Goal: Information Seeking & Learning: Compare options

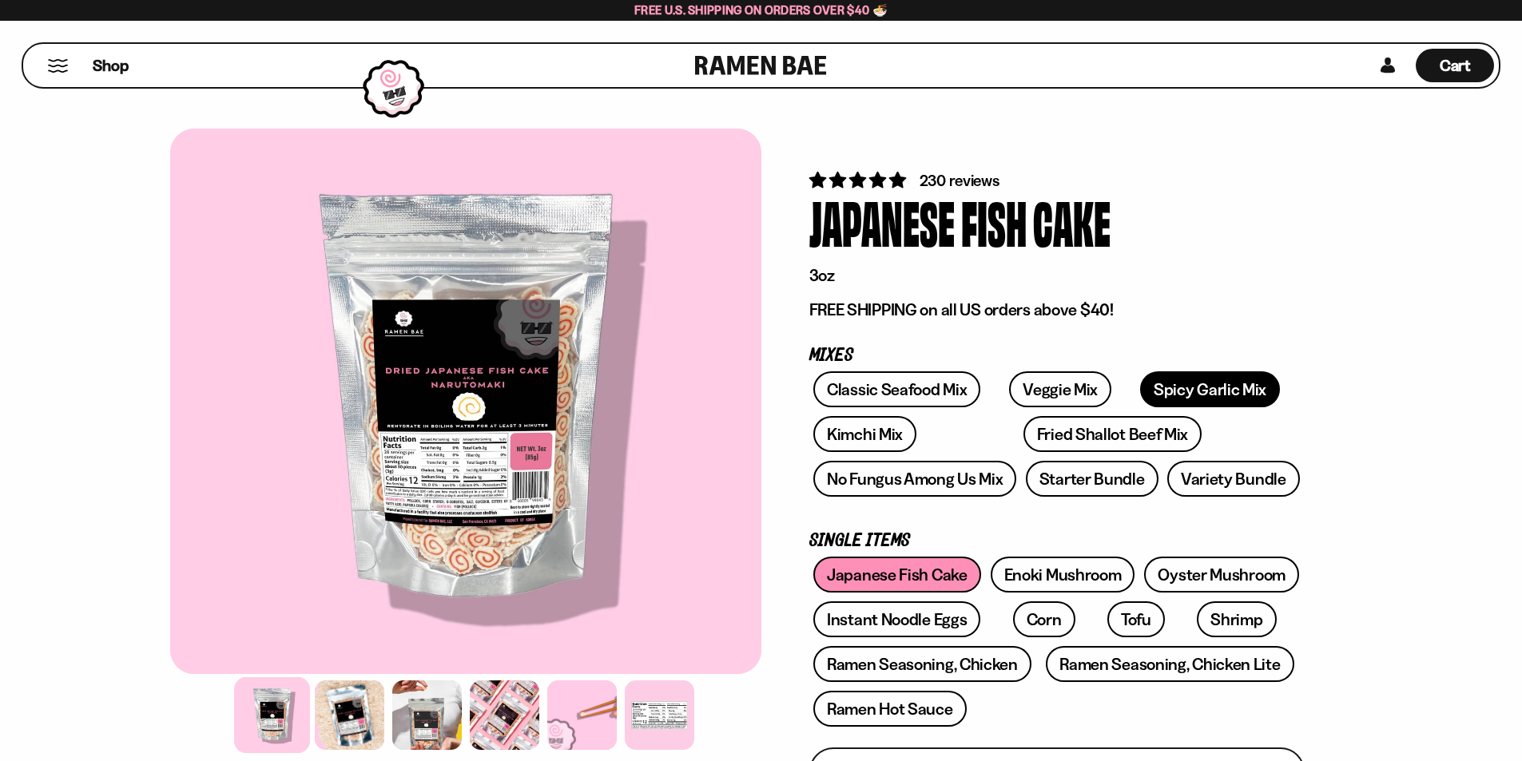
click at [1140, 387] on link "Spicy Garlic Mix" at bounding box center [1210, 389] width 140 height 36
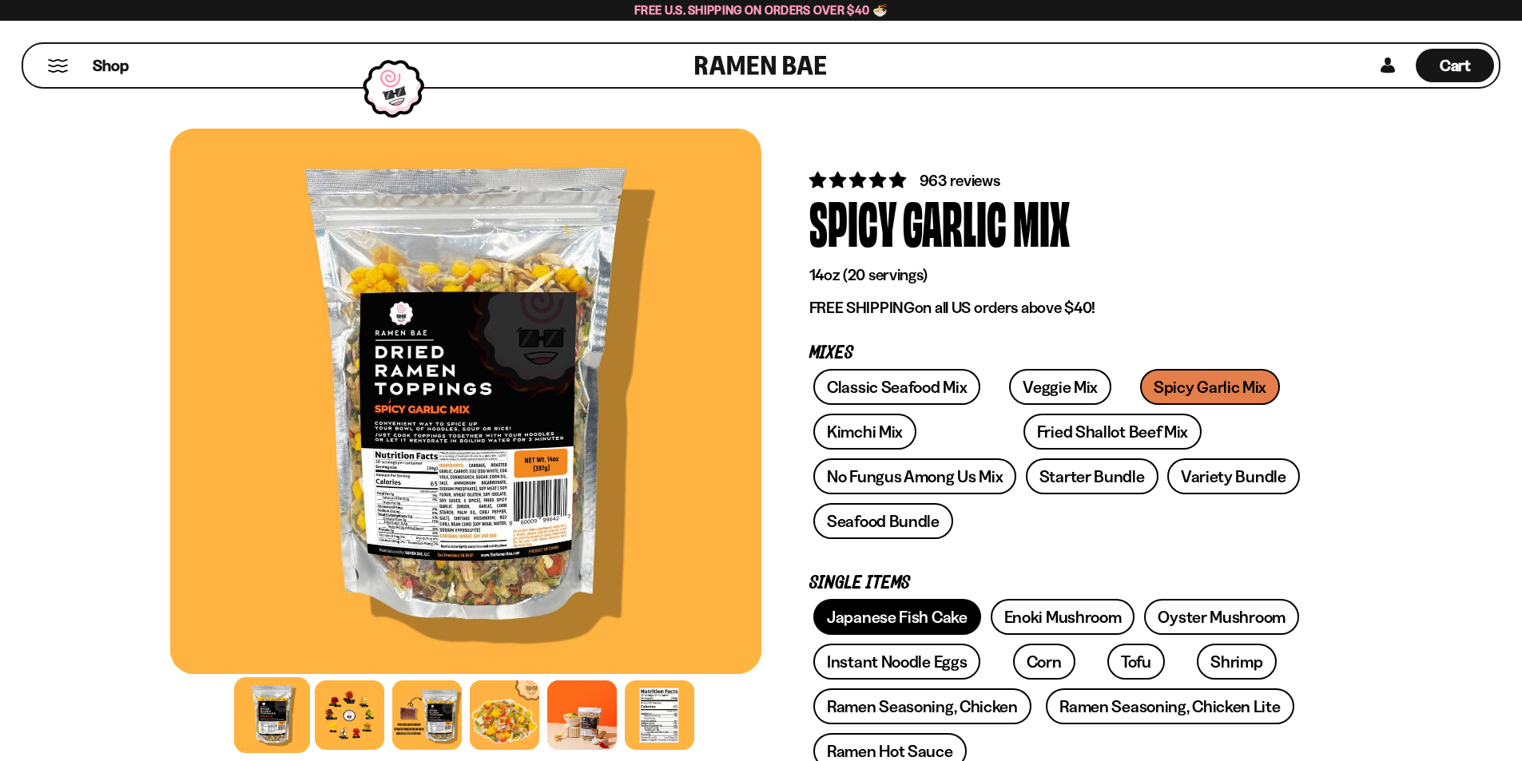
click at [922, 621] on link "Japanese Fish Cake" at bounding box center [897, 617] width 168 height 36
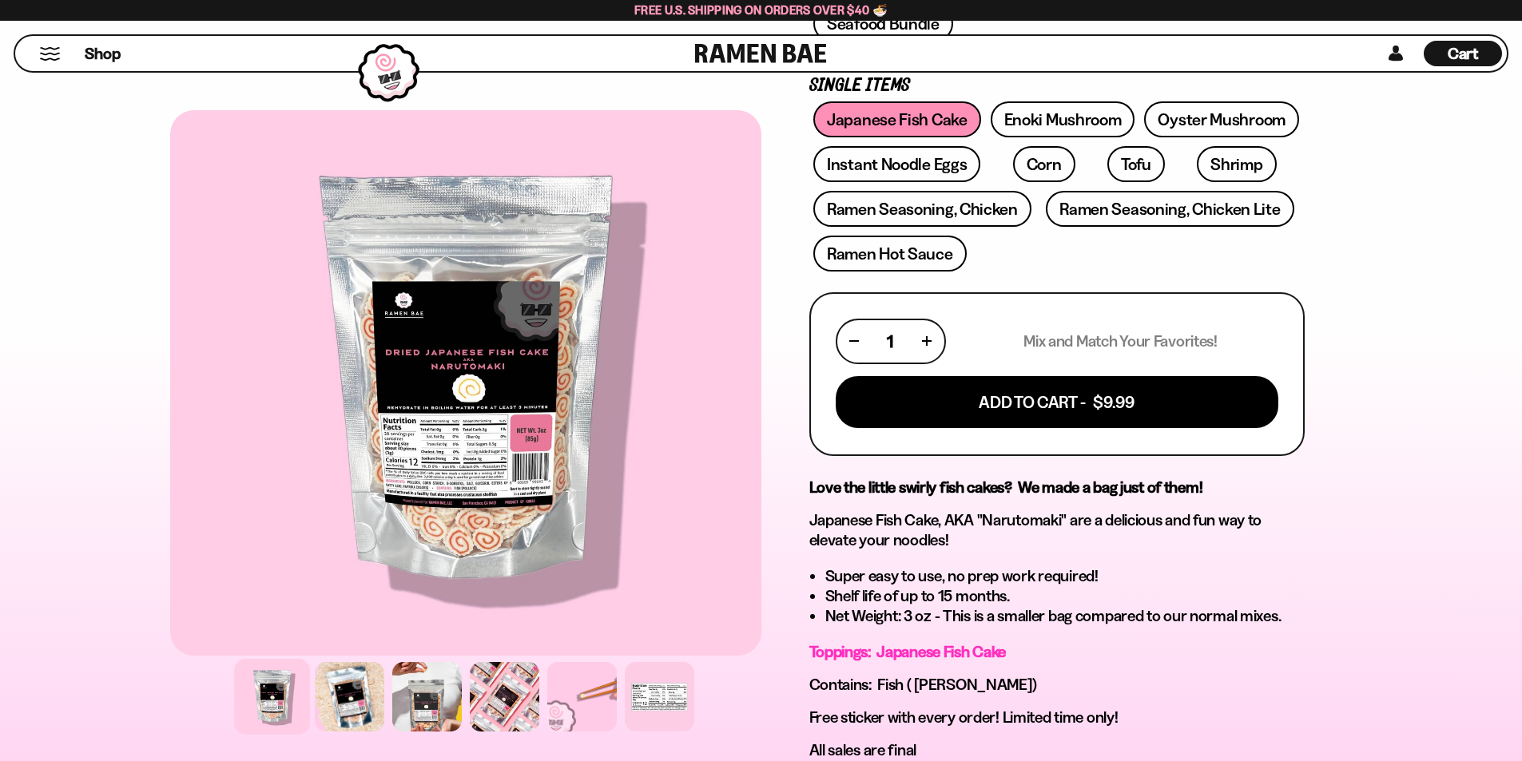
scroll to position [639, 0]
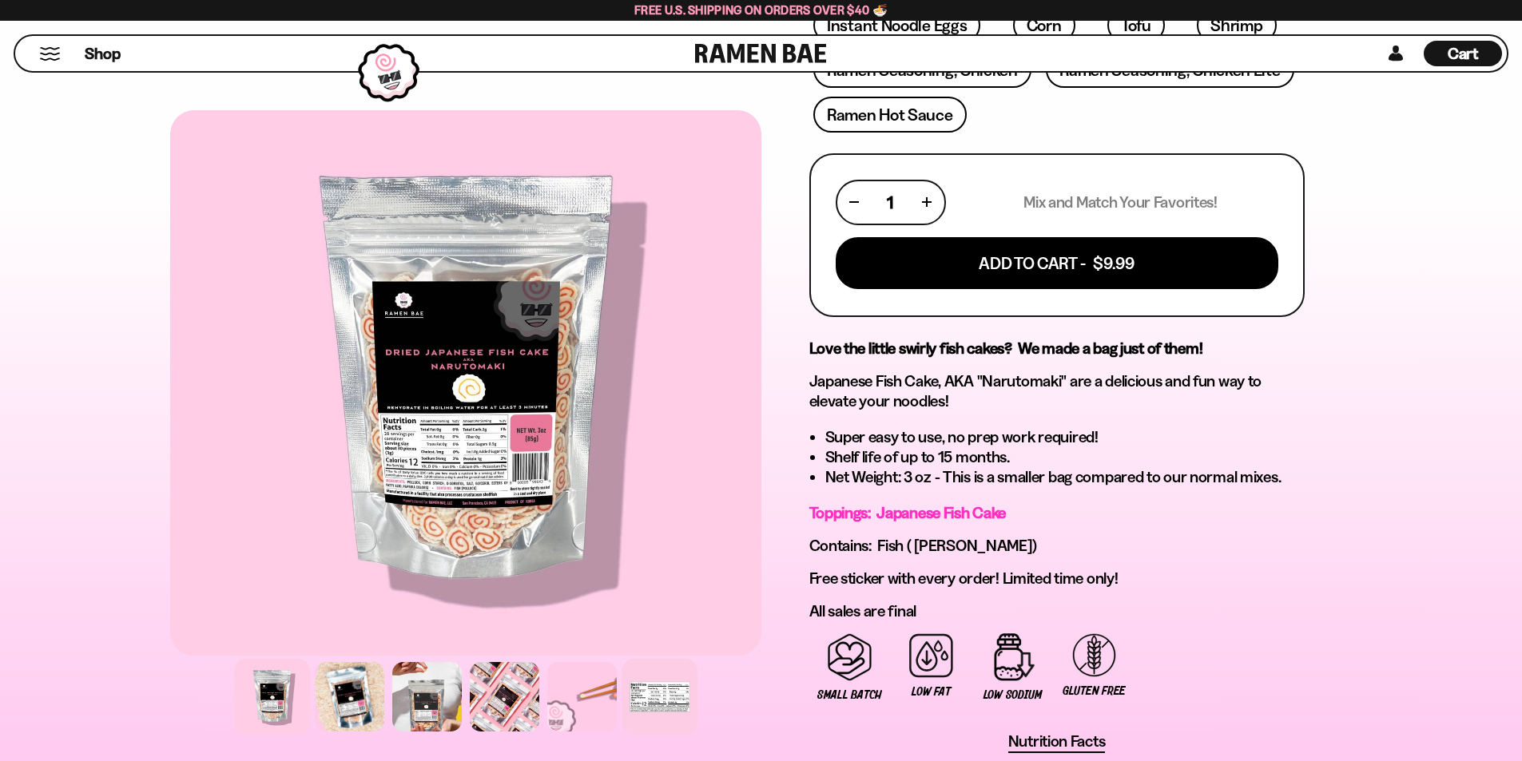
click at [641, 690] on div at bounding box center [659, 697] width 76 height 76
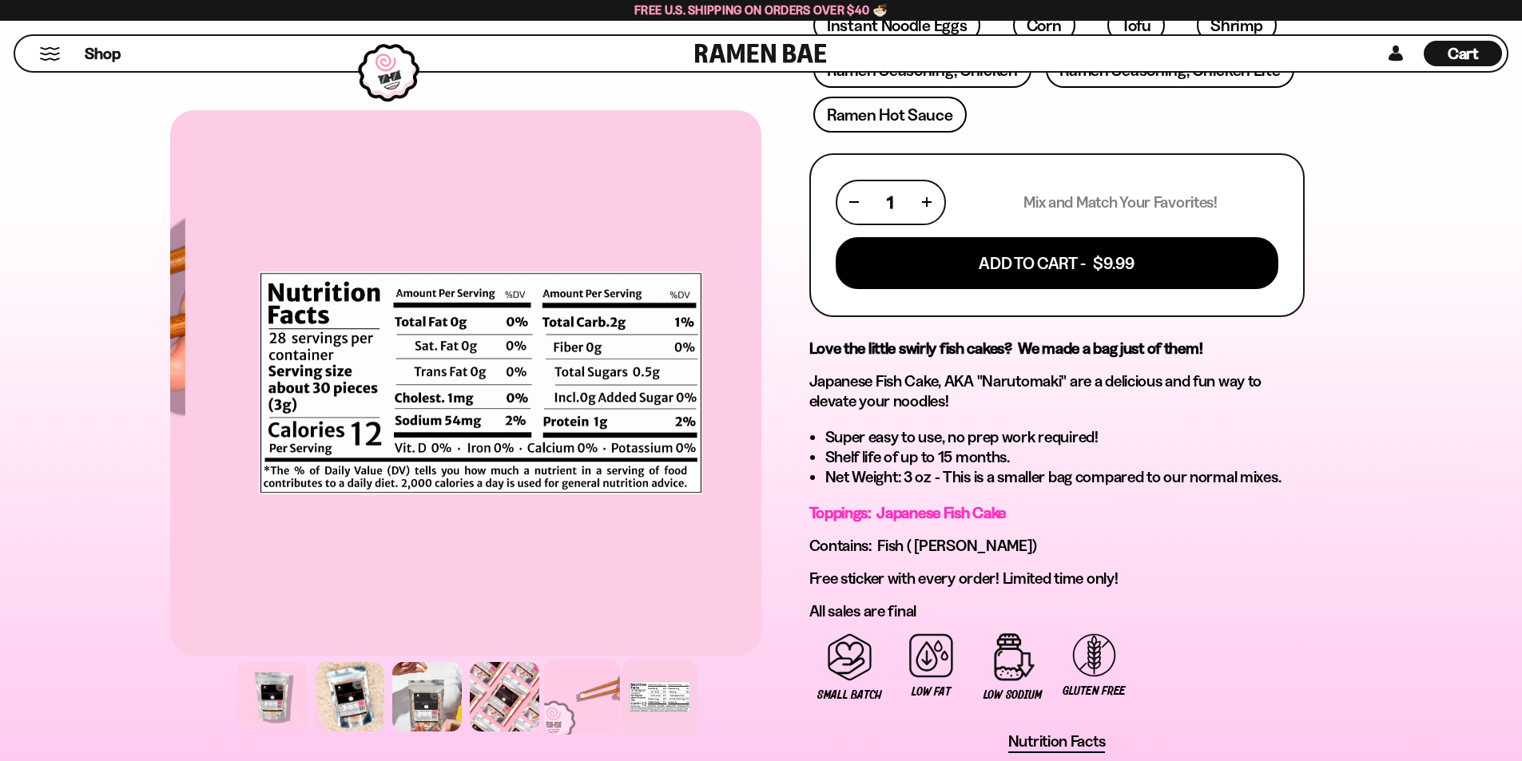
click at [579, 693] on div at bounding box center [582, 697] width 76 height 76
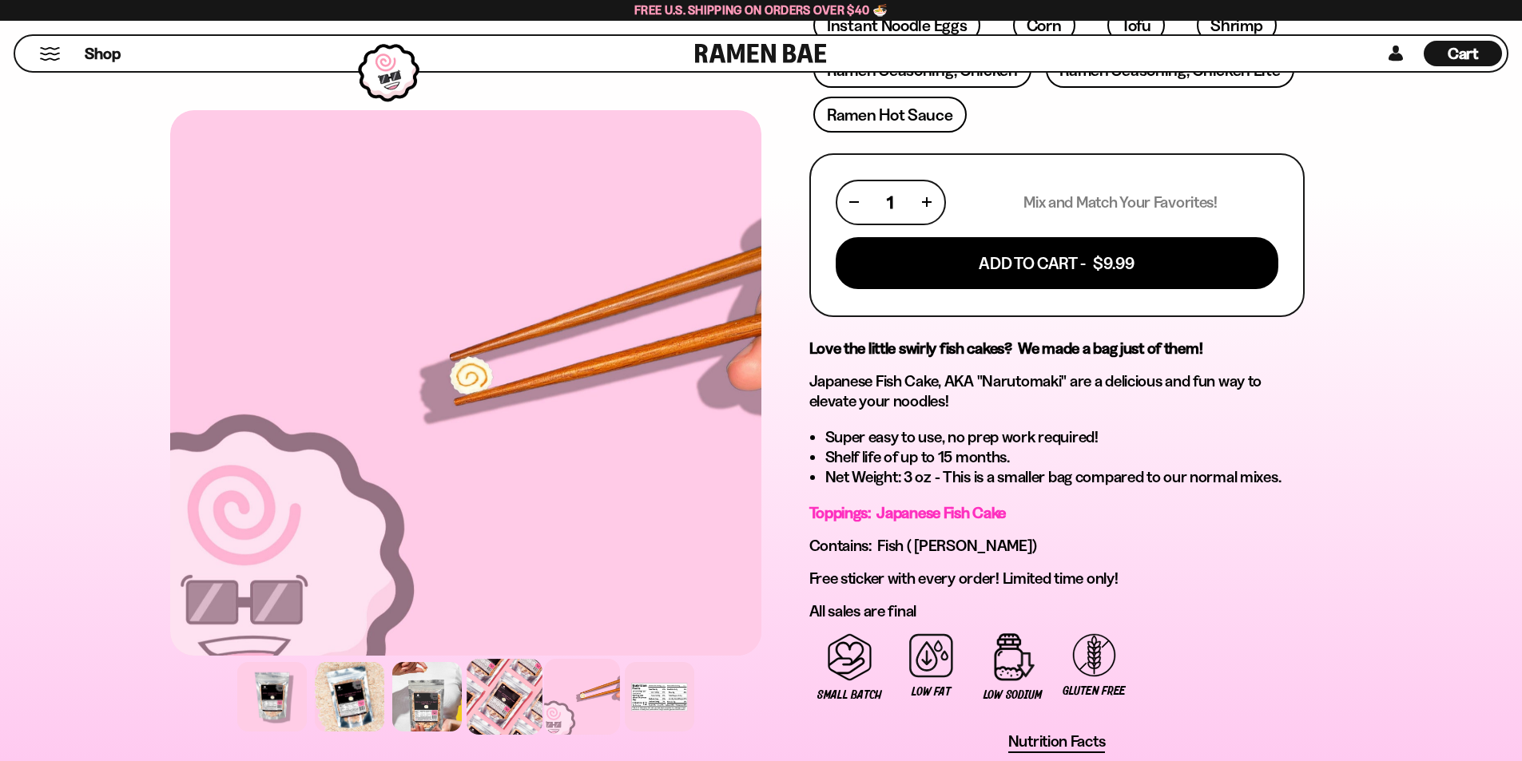
click at [502, 705] on div at bounding box center [504, 697] width 76 height 76
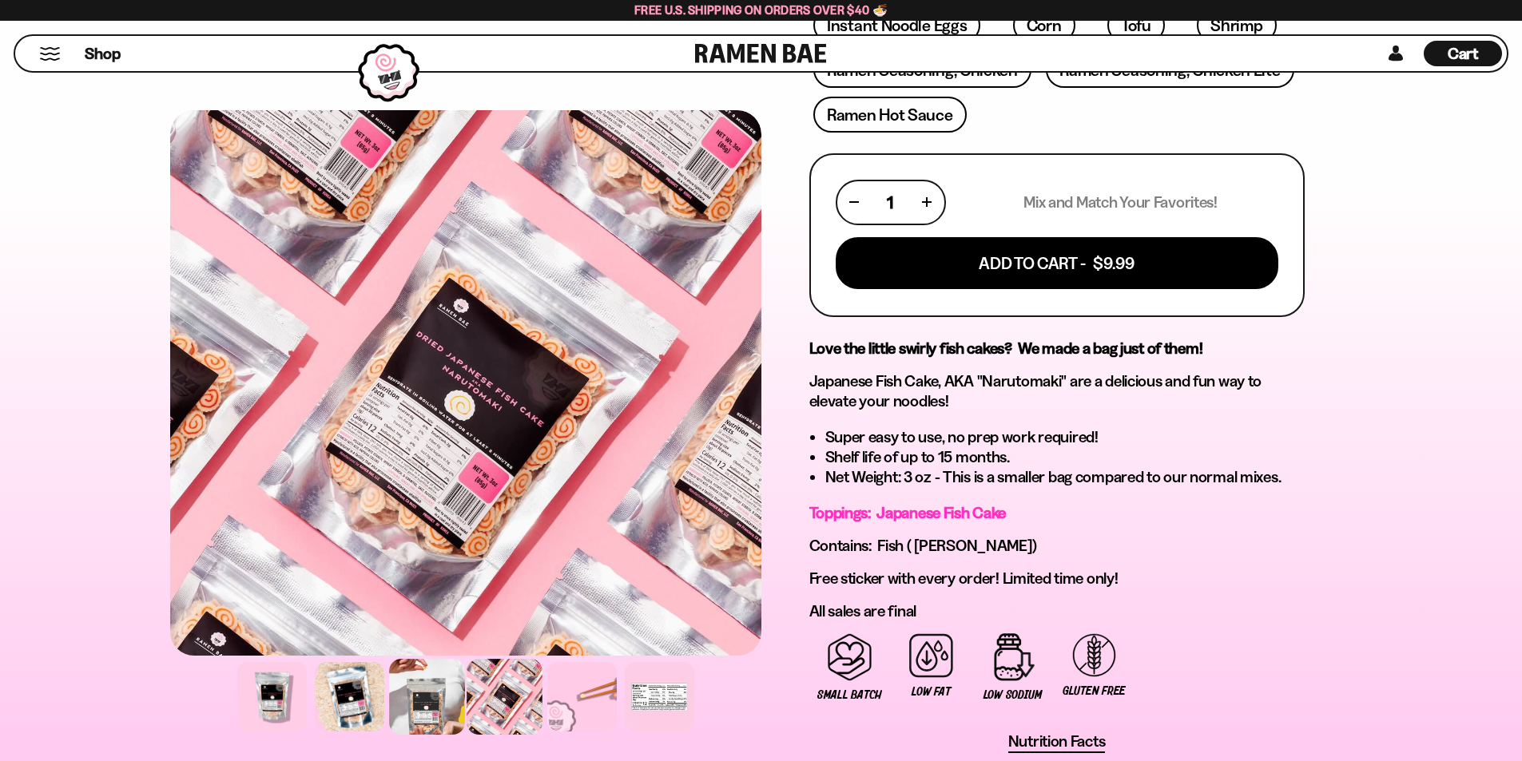
click at [420, 685] on div at bounding box center [427, 697] width 76 height 76
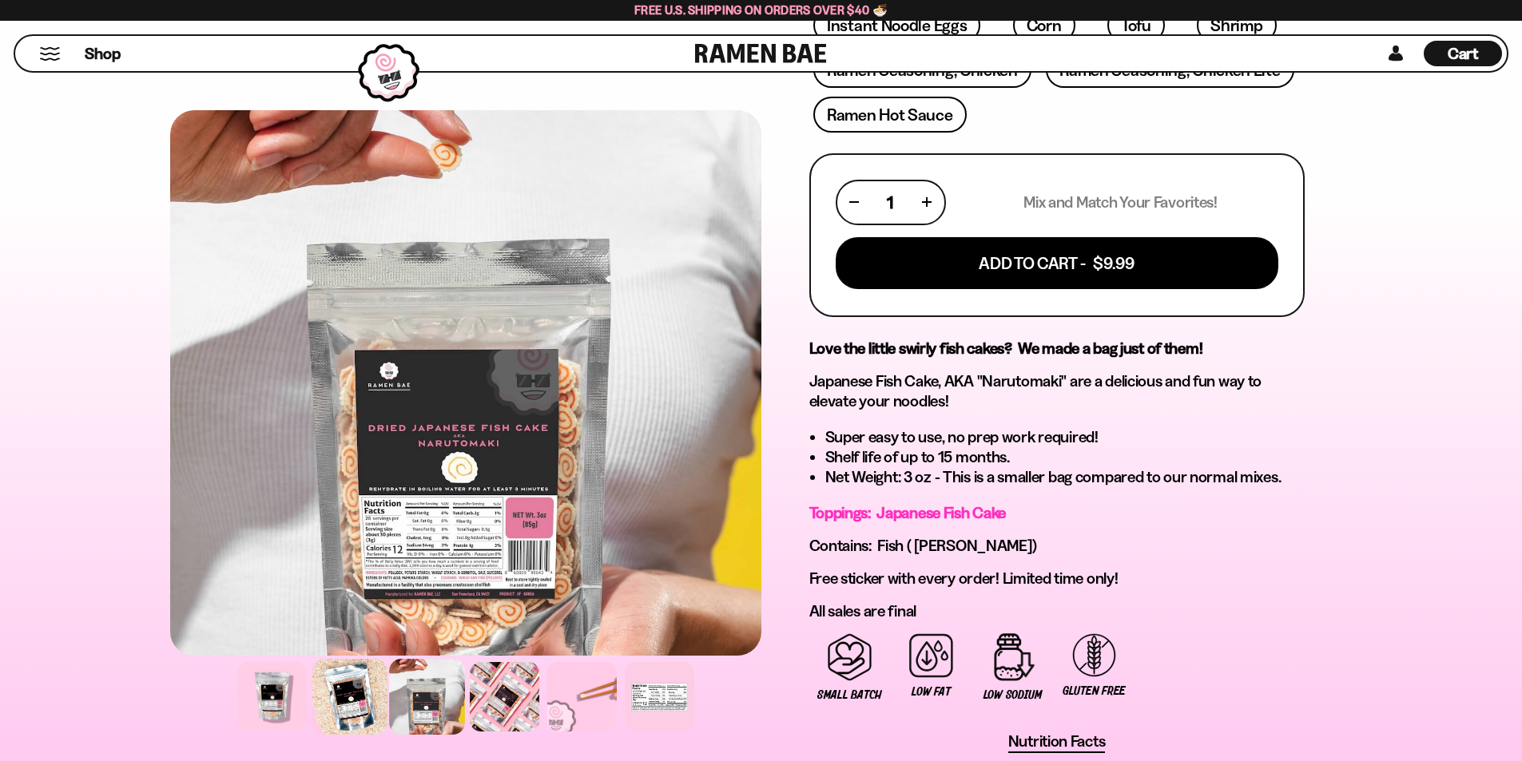
click at [365, 706] on div at bounding box center [350, 697] width 76 height 76
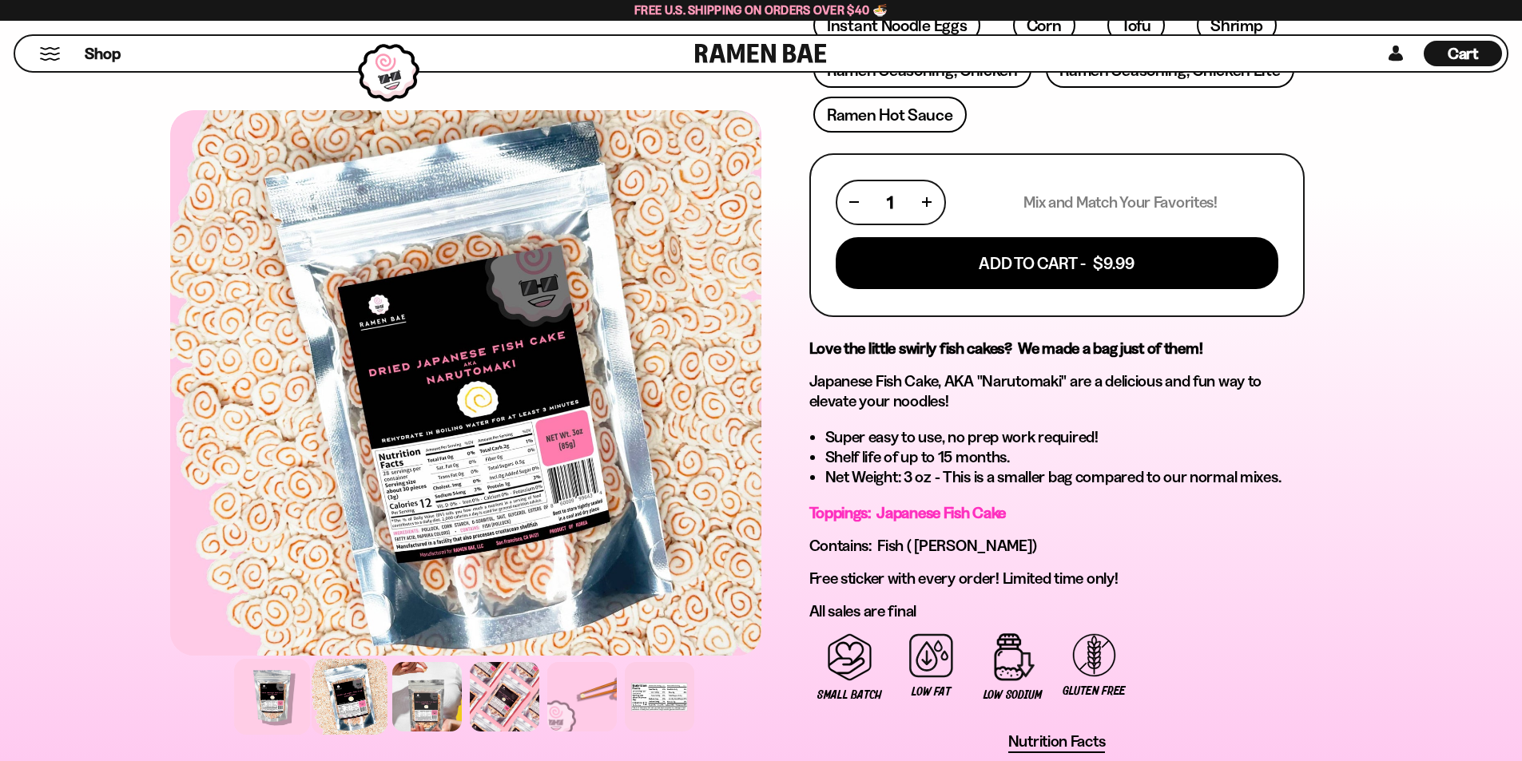
click at [272, 692] on div at bounding box center [272, 697] width 76 height 76
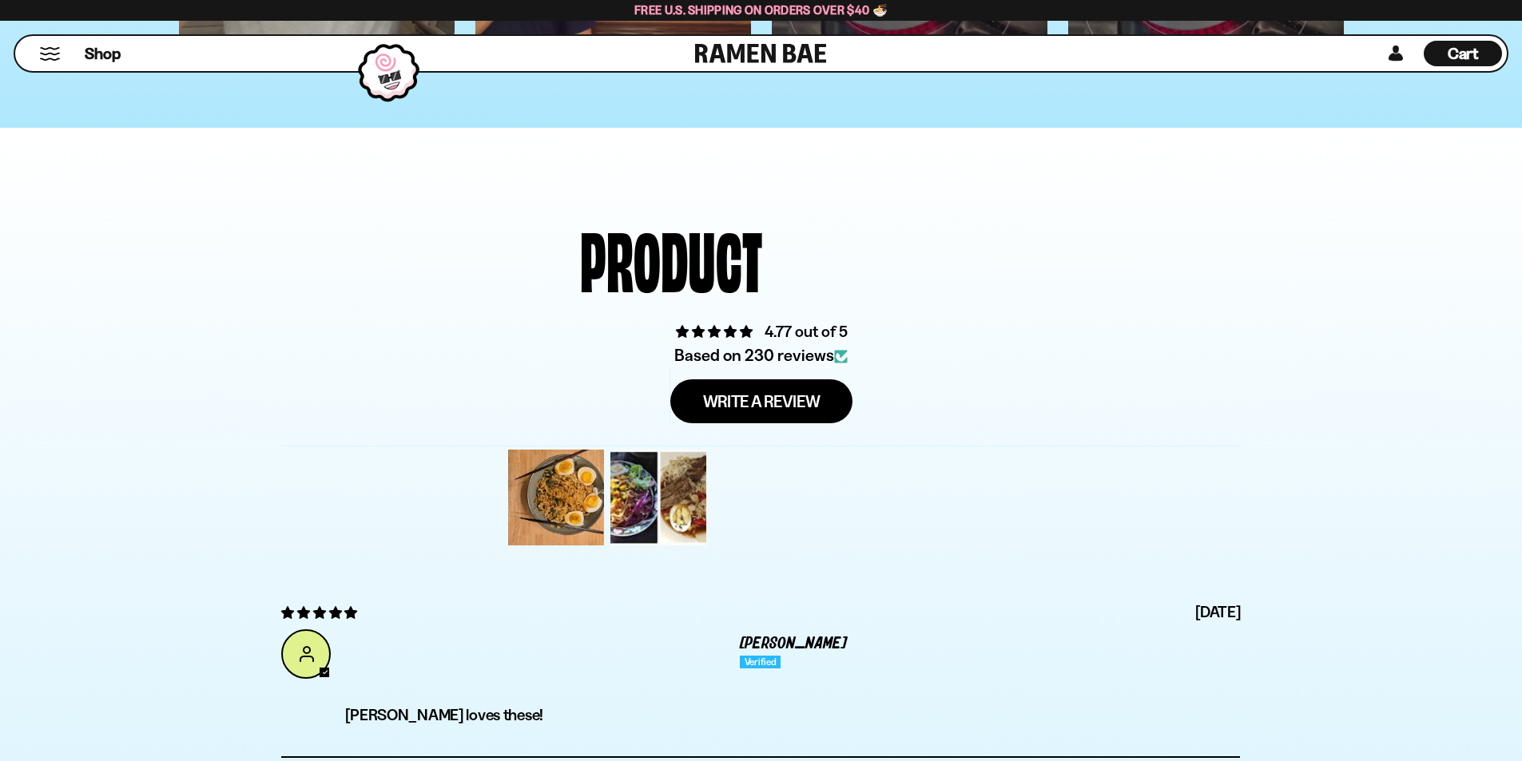
scroll to position [5512, 0]
